Goal: Task Accomplishment & Management: Manage account settings

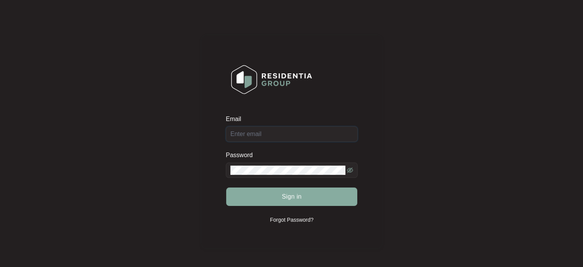
type input "[EMAIL_ADDRESS][DOMAIN_NAME]"
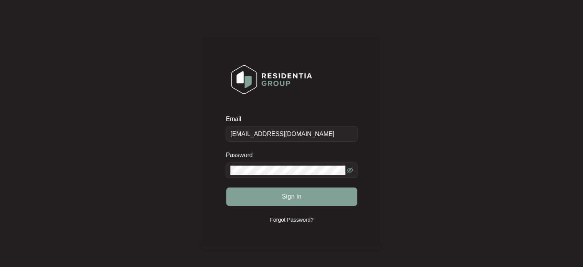
drag, startPoint x: 296, startPoint y: 205, endPoint x: 295, endPoint y: 199, distance: 5.9
click at [295, 204] on div "Sign in" at bounding box center [292, 196] width 132 height 19
click at [295, 199] on div "Sign in" at bounding box center [292, 196] width 132 height 19
click at [288, 198] on span "Sign in" at bounding box center [292, 196] width 20 height 9
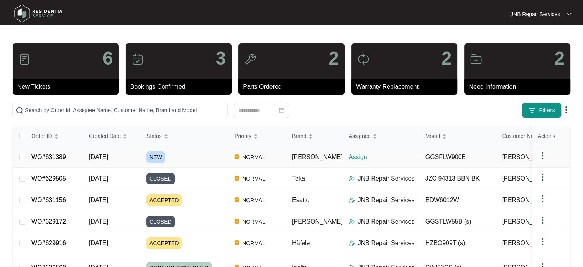
click at [108, 153] on span "[DATE]" at bounding box center [98, 156] width 19 height 7
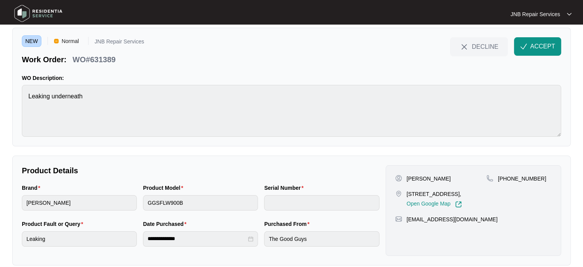
scroll to position [35, 0]
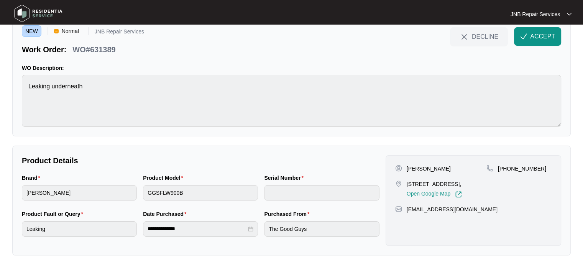
click at [14, 90] on div "NEW Normal JNB Repair Services Work Order: WO#631389 DECLINE ACCEPT WO Descript…" at bounding box center [291, 77] width 559 height 119
drag, startPoint x: 439, startPoint y: 192, endPoint x: 406, endPoint y: 184, distance: 33.8
click at [406, 184] on div "[STREET_ADDRESS], Open Google Map" at bounding box center [440, 189] width 91 height 18
copy p "[STREET_ADDRESS],"
drag, startPoint x: 440, startPoint y: 170, endPoint x: 407, endPoint y: 170, distance: 32.6
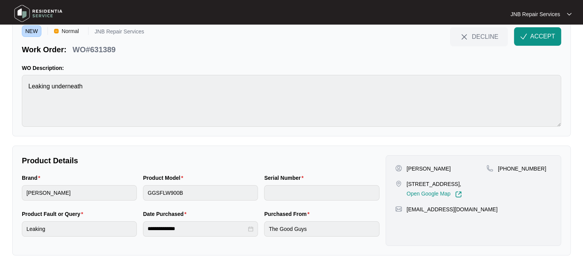
click at [407, 170] on div "[PERSON_NAME]" at bounding box center [440, 169] width 91 height 8
copy p "[PERSON_NAME]"
click at [514, 165] on p "[PHONE_NUMBER]" at bounding box center [522, 169] width 48 height 8
copy p "61481532638"
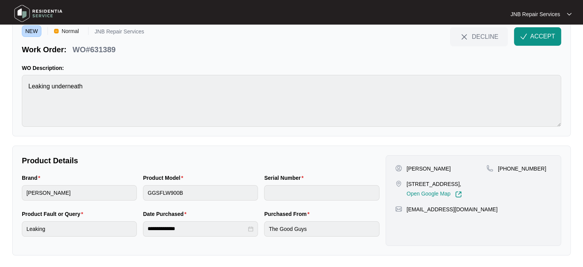
click at [448, 165] on div "[PERSON_NAME]" at bounding box center [440, 169] width 91 height 8
drag, startPoint x: 447, startPoint y: 170, endPoint x: 402, endPoint y: 170, distance: 44.9
click at [402, 170] on div "[PERSON_NAME]" at bounding box center [440, 169] width 91 height 8
copy div "[PERSON_NAME]"
drag, startPoint x: 431, startPoint y: 194, endPoint x: 405, endPoint y: 183, distance: 28.7
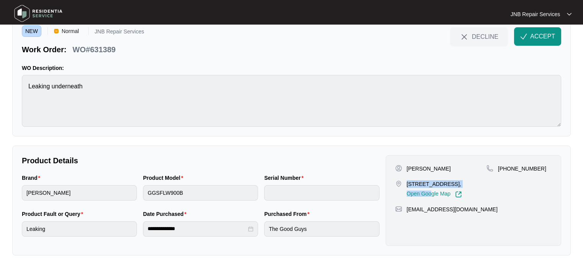
click at [405, 183] on div "[STREET_ADDRESS], Open Google Map" at bounding box center [440, 189] width 91 height 18
click at [425, 188] on p "[STREET_ADDRESS]," at bounding box center [434, 184] width 55 height 8
drag, startPoint x: 433, startPoint y: 191, endPoint x: 406, endPoint y: 185, distance: 27.5
click at [406, 185] on div "[STREET_ADDRESS], Open Google Map" at bounding box center [440, 189] width 91 height 18
copy p "[STREET_ADDRESS],"
